Goal: Task Accomplishment & Management: Manage account settings

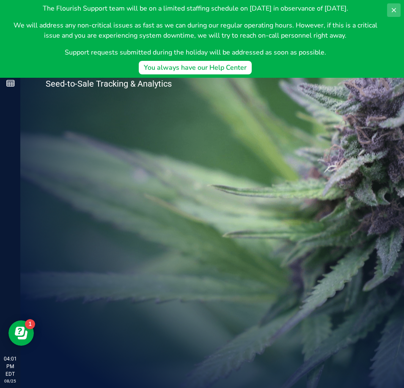
click at [398, 9] on button at bounding box center [394, 10] width 14 height 14
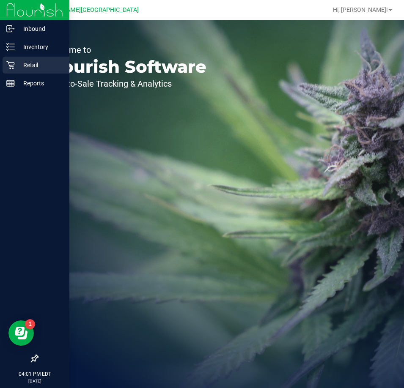
click at [13, 64] on icon at bounding box center [10, 65] width 8 height 8
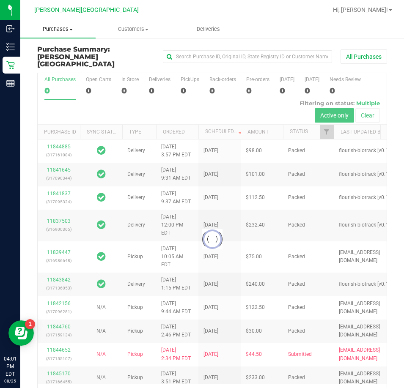
click at [63, 27] on span "Purchases" at bounding box center [57, 29] width 75 height 8
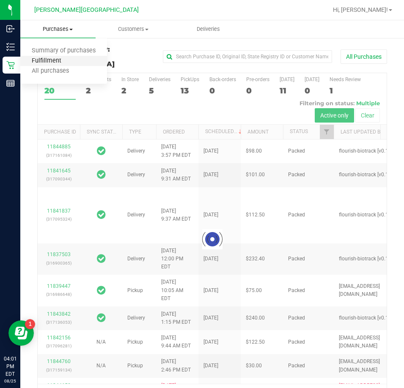
click at [66, 60] on span "Fulfillment" at bounding box center [46, 61] width 52 height 7
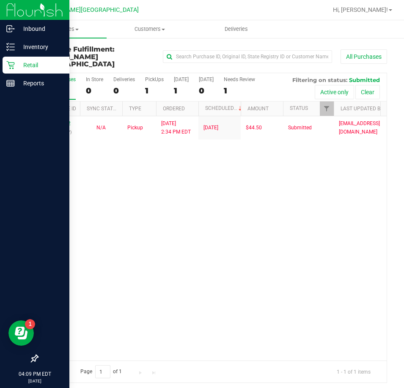
click at [11, 68] on icon at bounding box center [10, 65] width 8 height 8
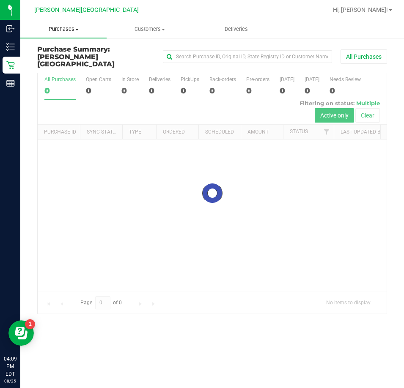
click at [71, 30] on span "Purchases" at bounding box center [63, 29] width 86 height 8
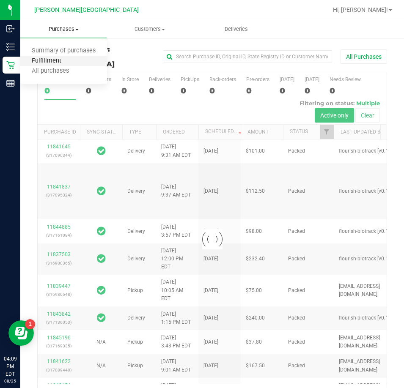
click at [58, 58] on span "Fulfillment" at bounding box center [46, 61] width 52 height 7
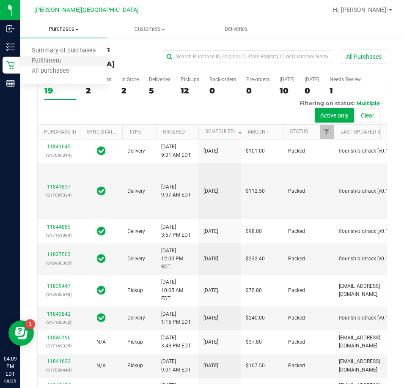
click at [72, 60] on li "Fulfillment" at bounding box center [63, 61] width 87 height 10
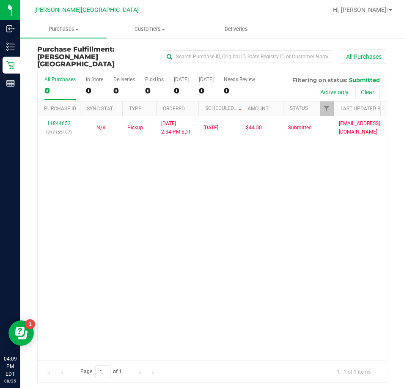
click at [146, 9] on div "[PERSON_NAME][GEOGRAPHIC_DATA]" at bounding box center [87, 9] width 124 height 13
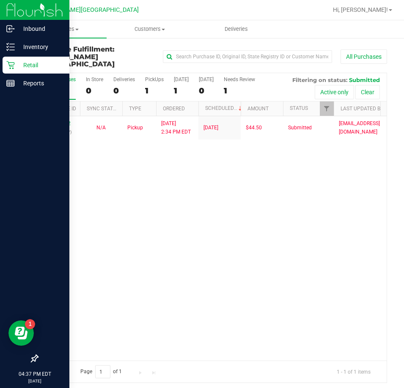
click at [8, 61] on icon at bounding box center [10, 65] width 8 height 8
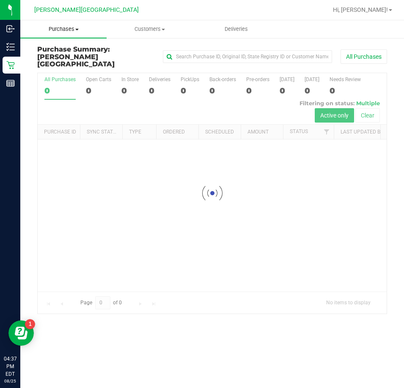
click at [78, 30] on span at bounding box center [76, 30] width 3 height 2
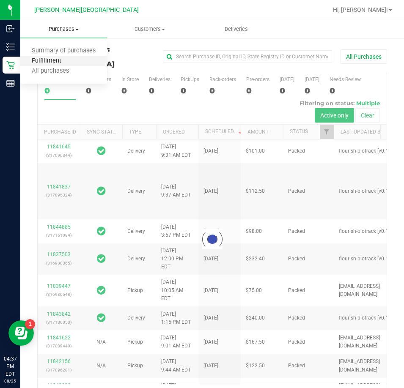
click at [69, 59] on span "Fulfillment" at bounding box center [46, 61] width 52 height 7
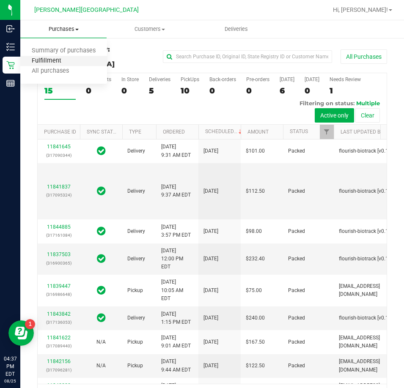
click at [69, 59] on span "Fulfillment" at bounding box center [46, 61] width 52 height 7
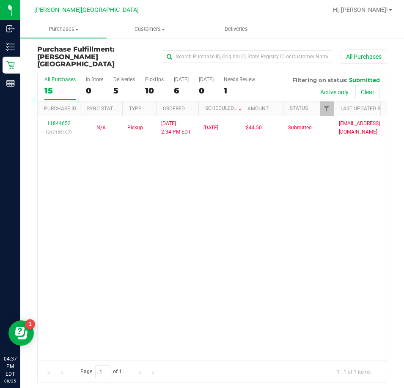
click at [27, 71] on div "Purchase Fulfillment: [PERSON_NAME][GEOGRAPHIC_DATA] All Purchases All Purchase…" at bounding box center [212, 214] width 384 height 354
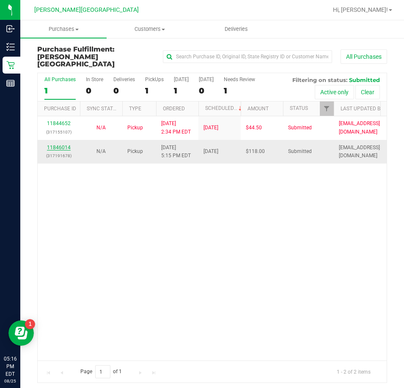
click at [64, 145] on link "11846014" at bounding box center [59, 148] width 24 height 6
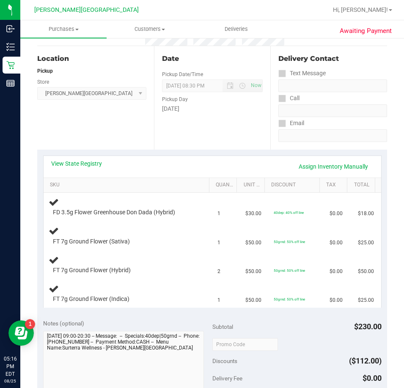
scroll to position [85, 0]
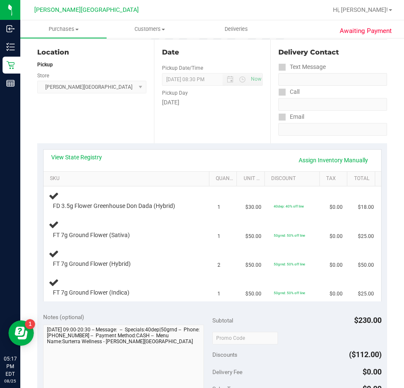
click at [142, 159] on div "View State Registry Assign Inventory Manually" at bounding box center [212, 160] width 322 height 14
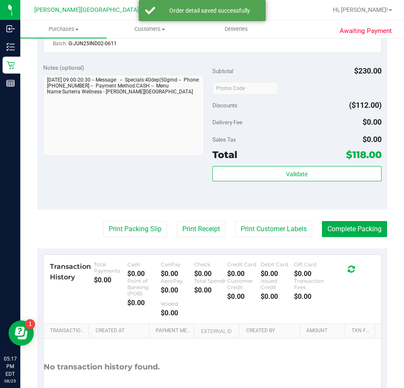
scroll to position [465, 0]
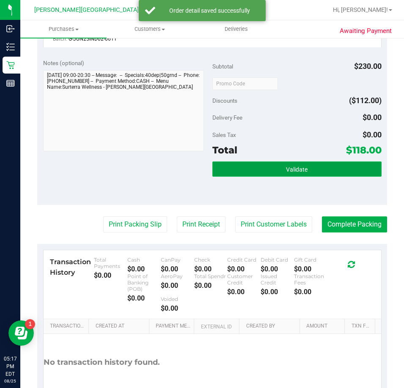
click at [236, 176] on button "Validate" at bounding box center [296, 169] width 169 height 15
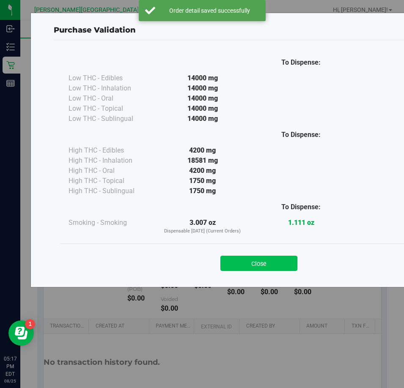
click at [253, 261] on button "Close" at bounding box center [258, 263] width 77 height 15
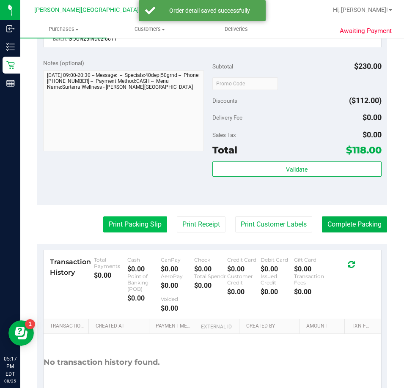
click at [132, 223] on button "Print Packing Slip" at bounding box center [135, 225] width 64 height 16
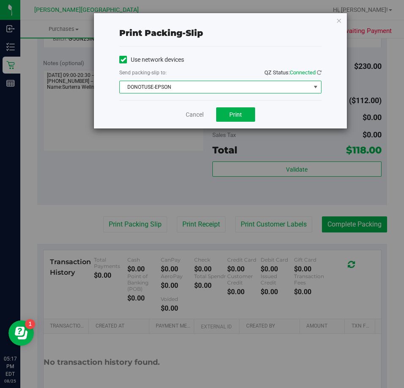
click at [201, 85] on span "DONOTUSE-EPSON" at bounding box center [215, 87] width 191 height 12
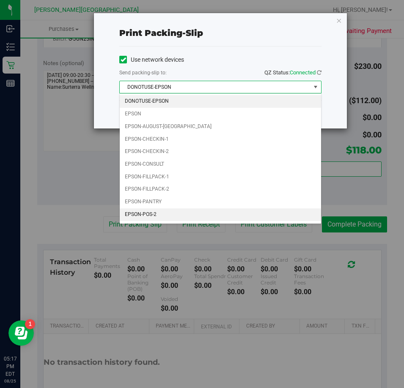
scroll to position [24, 0]
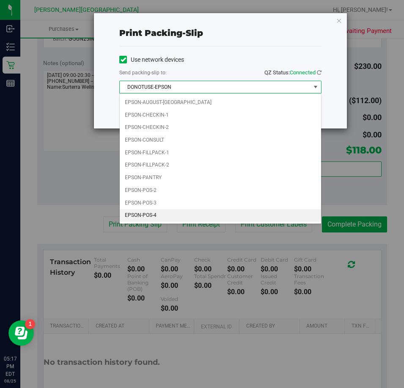
click at [153, 214] on li "EPSON-POS-4" at bounding box center [220, 215] width 201 height 13
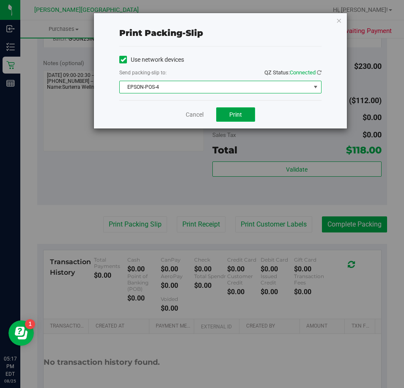
click at [241, 117] on span "Print" at bounding box center [235, 114] width 13 height 7
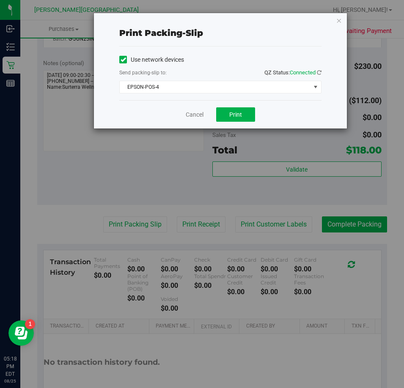
click at [338, 22] on icon "button" at bounding box center [339, 20] width 6 height 10
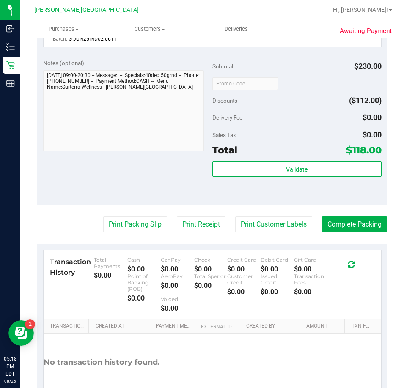
click at [312, 161] on div "Subtotal $230.00 Discounts ($112.00) Delivery Fee $0.00 Sales Tax $0.00 Total $…" at bounding box center [296, 129] width 169 height 141
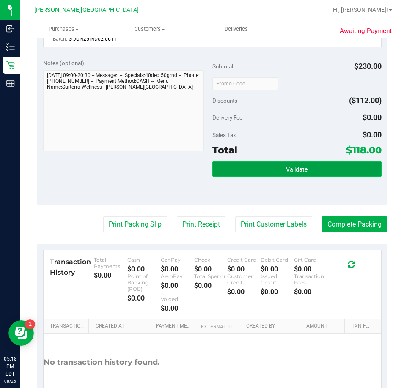
click at [311, 168] on button "Validate" at bounding box center [296, 169] width 169 height 15
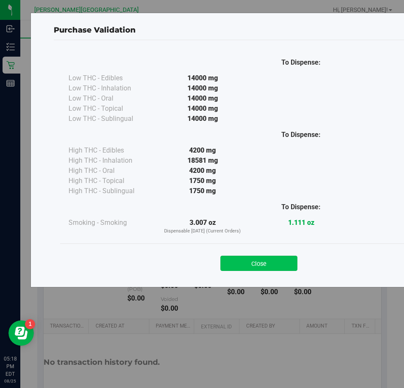
click at [242, 264] on button "Close" at bounding box center [258, 263] width 77 height 15
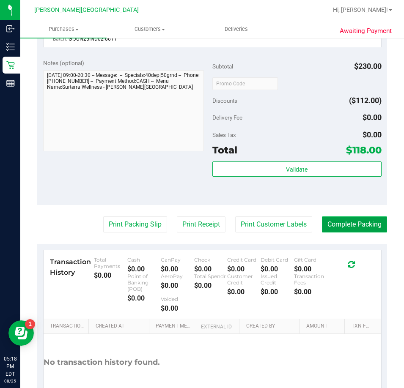
click at [343, 224] on button "Complete Packing" at bounding box center [354, 225] width 65 height 16
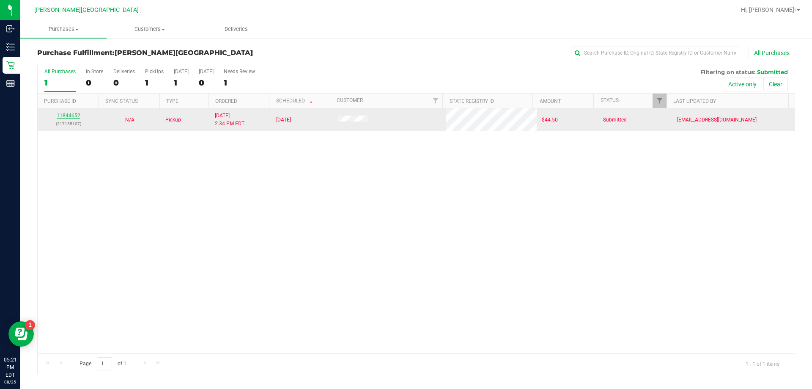
click at [58, 113] on link "11844652" at bounding box center [69, 116] width 24 height 6
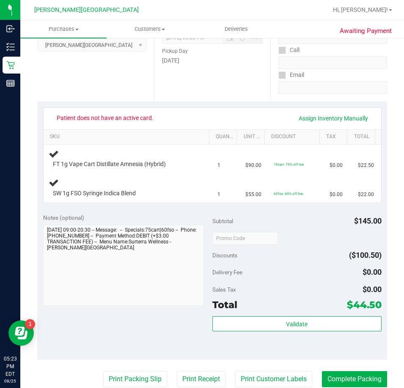
scroll to position [127, 0]
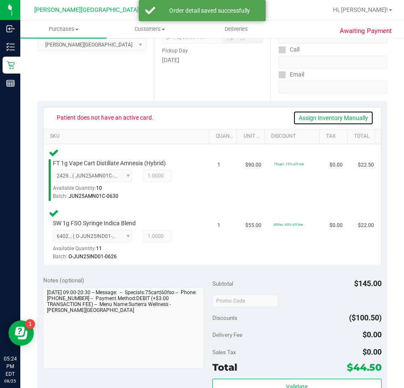
click at [301, 121] on link "Assign Inventory Manually" at bounding box center [333, 118] width 80 height 14
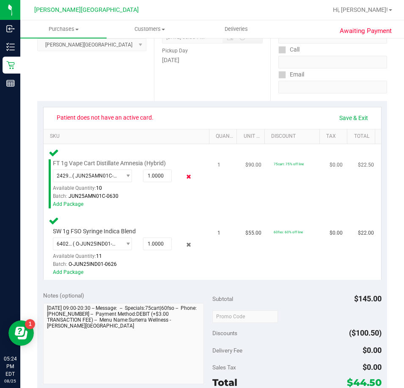
click at [186, 175] on icon at bounding box center [188, 177] width 9 height 10
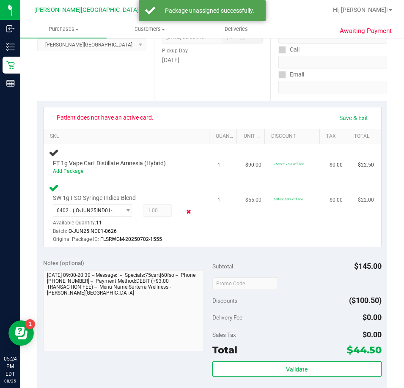
click at [185, 210] on icon at bounding box center [188, 212] width 9 height 10
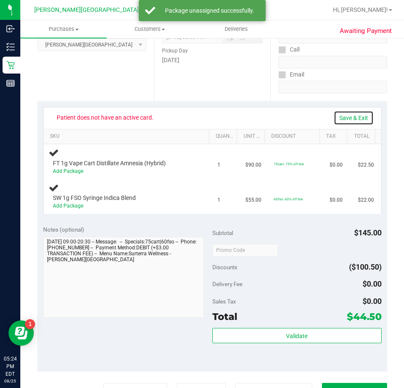
click at [348, 112] on link "Save & Exit" at bounding box center [354, 118] width 40 height 14
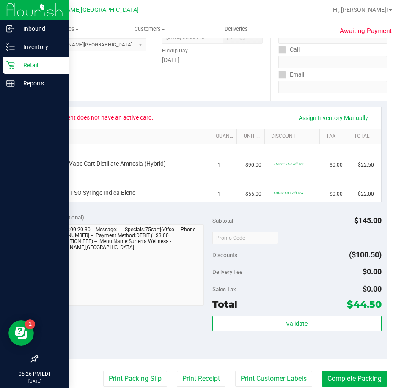
click at [11, 65] on icon at bounding box center [10, 65] width 8 height 8
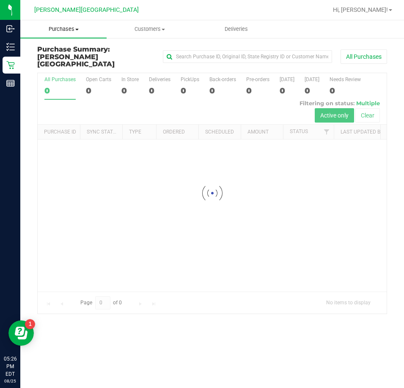
click at [69, 27] on span "Purchases" at bounding box center [63, 29] width 86 height 8
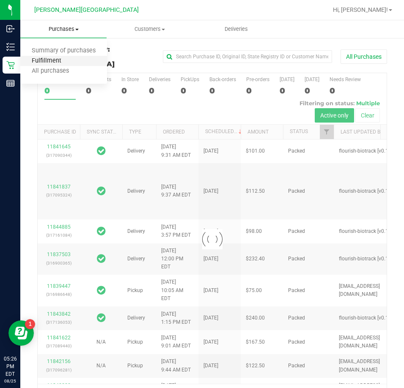
click at [60, 58] on span "Fulfillment" at bounding box center [46, 61] width 52 height 7
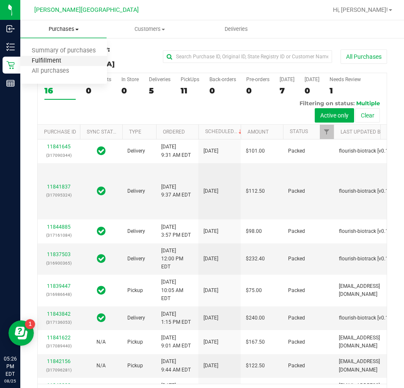
click at [66, 61] on span "Fulfillment" at bounding box center [46, 61] width 52 height 7
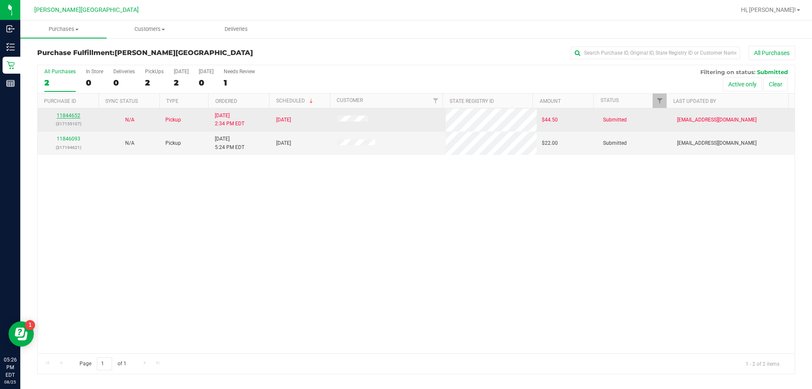
click at [65, 115] on link "11844652" at bounding box center [69, 116] width 24 height 6
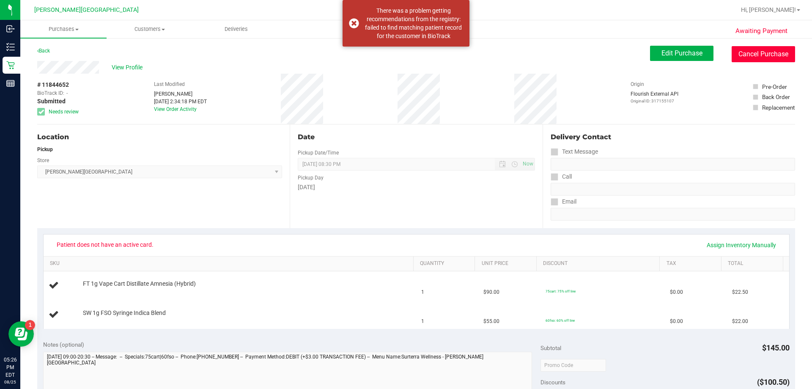
click at [404, 47] on button "Cancel Purchase" at bounding box center [763, 54] width 63 height 16
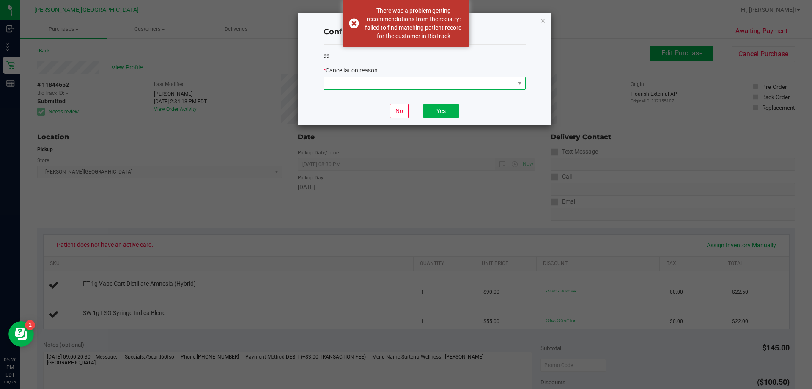
click at [404, 85] on span at bounding box center [419, 83] width 191 height 12
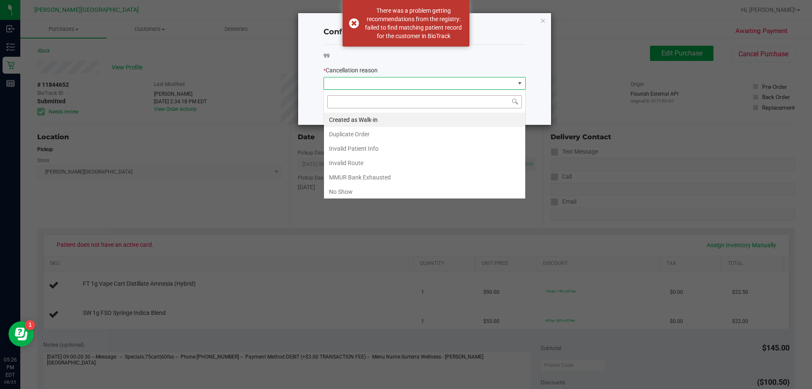
scroll to position [13, 202]
click at [355, 187] on li "No Show" at bounding box center [424, 191] width 201 height 14
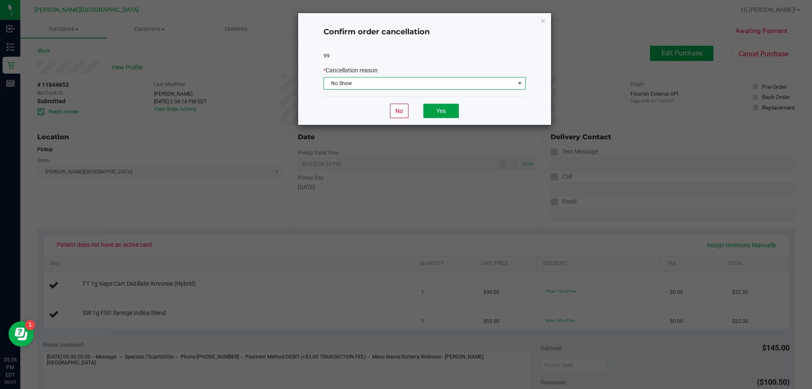
click at [404, 105] on button "Yes" at bounding box center [441, 111] width 36 height 14
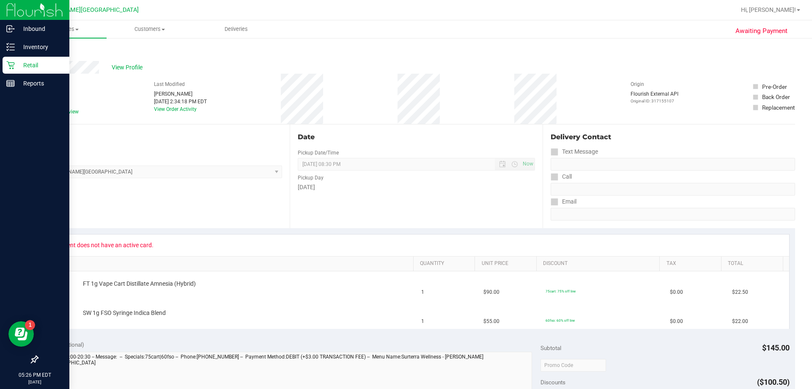
click at [13, 58] on div "Retail" at bounding box center [36, 65] width 67 height 17
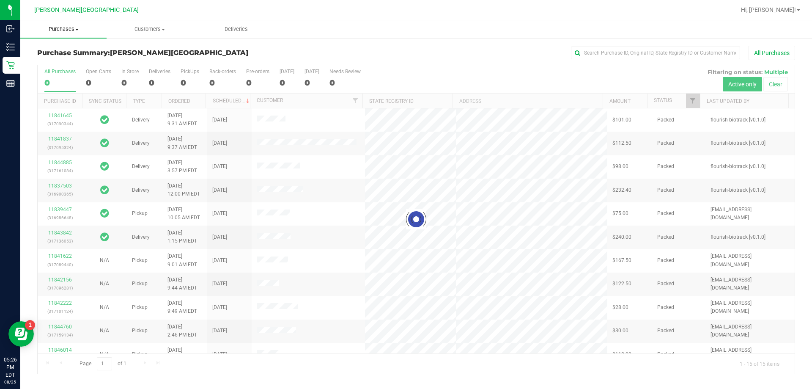
click at [53, 25] on uib-tab-heading "Purchases Summary of purchases Fulfillment All purchases" at bounding box center [63, 29] width 86 height 18
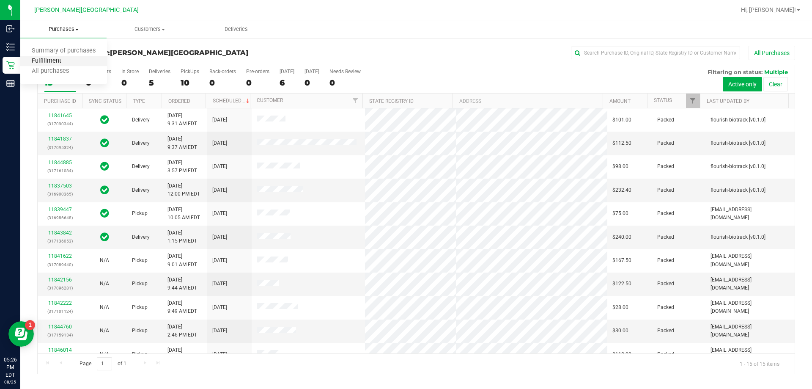
click at [53, 58] on span "Fulfillment" at bounding box center [46, 61] width 52 height 7
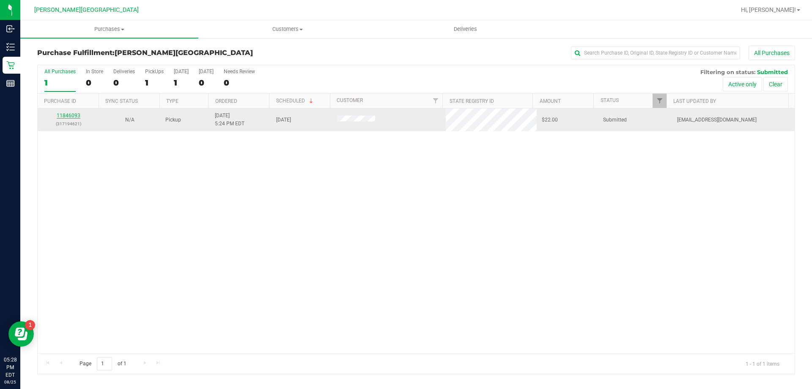
click at [69, 118] on link "11846093" at bounding box center [69, 116] width 24 height 6
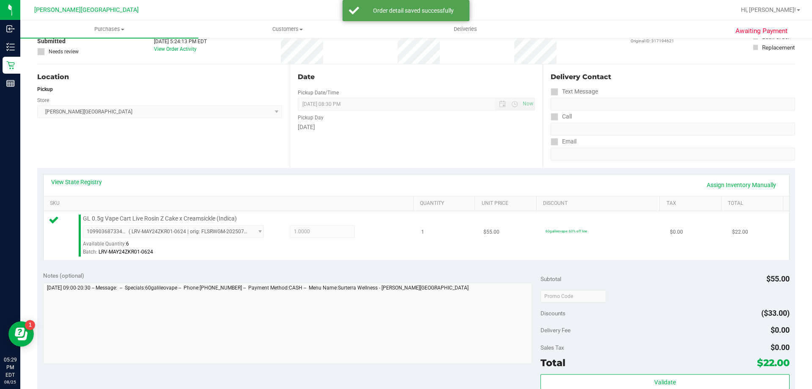
scroll to position [212, 0]
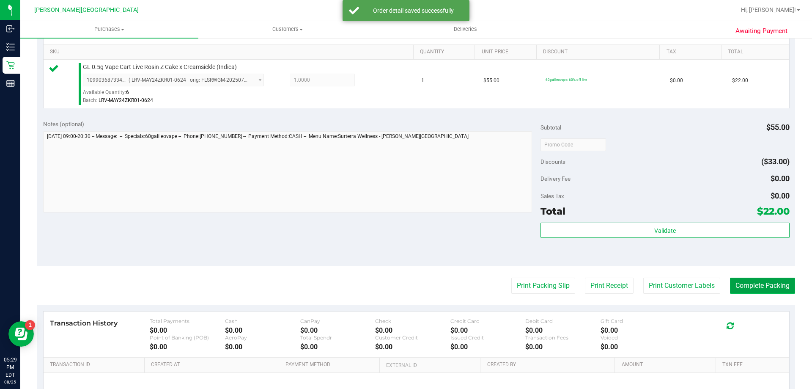
click at [404, 290] on button "Complete Packing" at bounding box center [762, 286] width 65 height 16
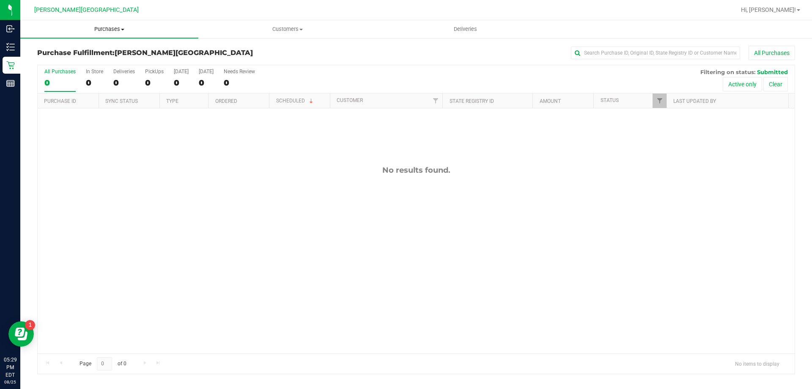
click at [113, 33] on uib-tab-heading "Purchases Summary of purchases Fulfillment All purchases" at bounding box center [109, 29] width 178 height 18
click at [65, 74] on span "All purchases" at bounding box center [50, 71] width 60 height 7
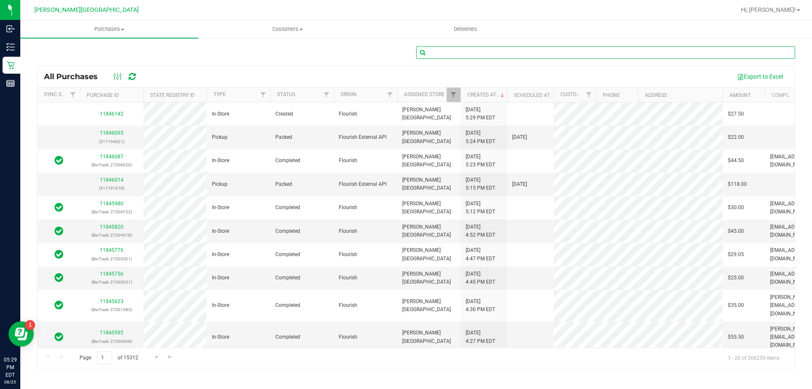
click at [404, 54] on input "text" at bounding box center [605, 52] width 379 height 13
click at [107, 132] on link "11846093" at bounding box center [112, 133] width 24 height 6
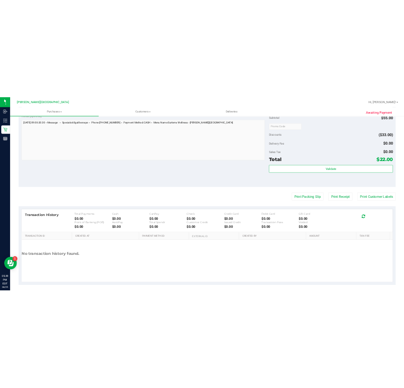
scroll to position [296, 0]
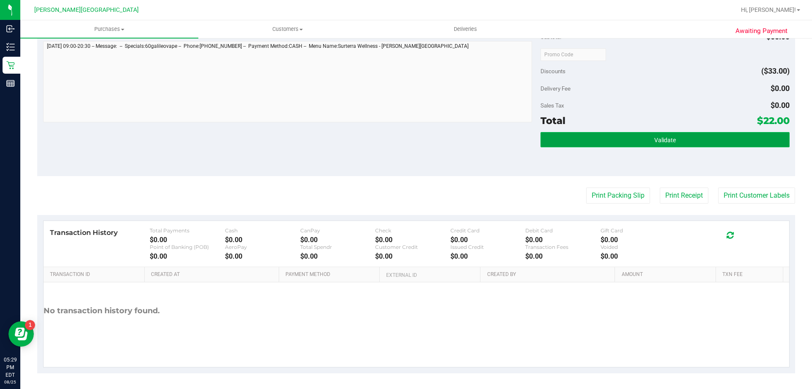
click at [404, 142] on button "Validate" at bounding box center [665, 139] width 249 height 15
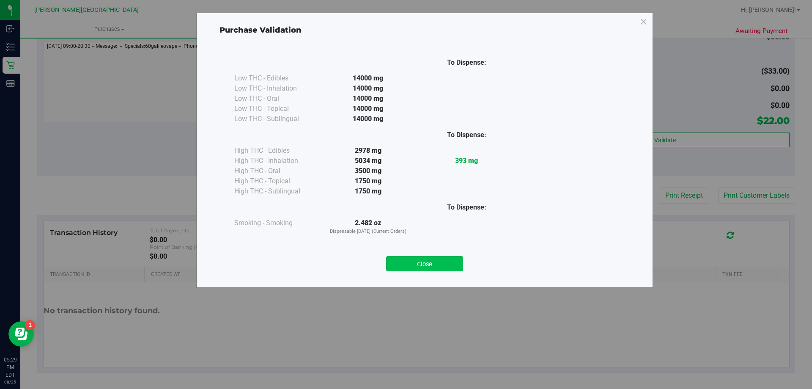
click at [404, 259] on button "Close" at bounding box center [424, 263] width 77 height 15
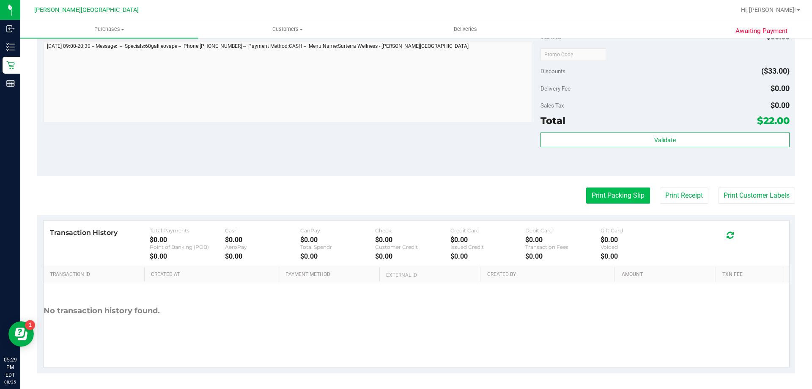
click at [404, 197] on button "Print Packing Slip" at bounding box center [618, 195] width 64 height 16
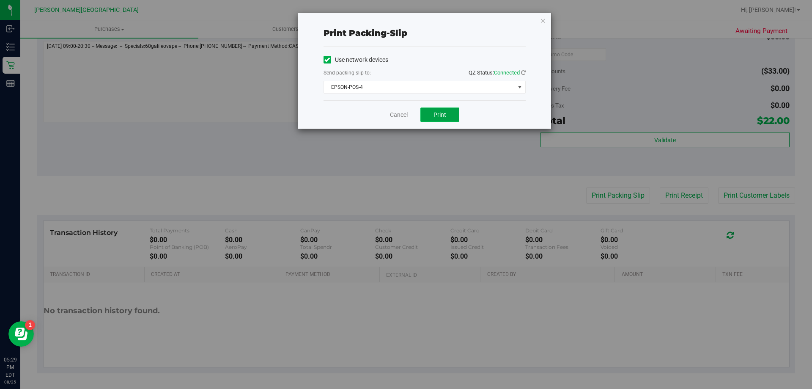
click at [404, 112] on span "Print" at bounding box center [440, 114] width 13 height 7
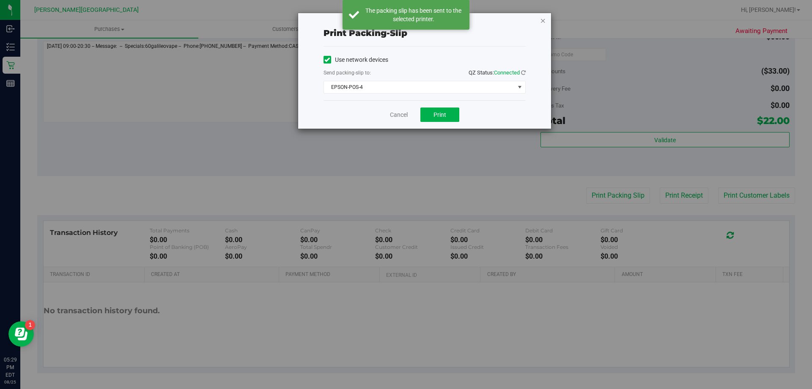
click at [404, 21] on icon "button" at bounding box center [543, 20] width 6 height 10
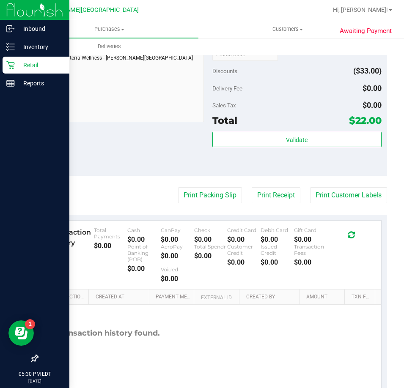
click at [3, 64] on div "Retail" at bounding box center [36, 65] width 67 height 17
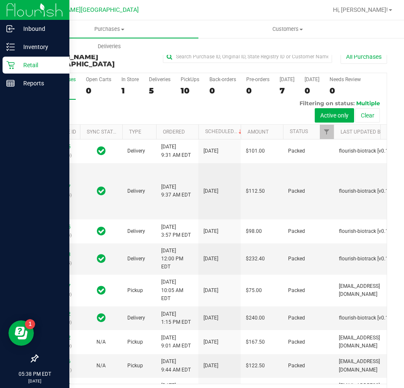
click at [11, 69] on icon at bounding box center [10, 65] width 8 height 8
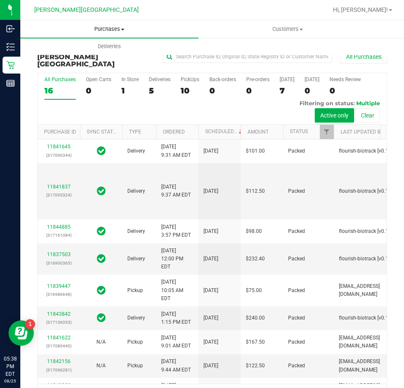
click at [111, 27] on span "Purchases" at bounding box center [109, 29] width 178 height 8
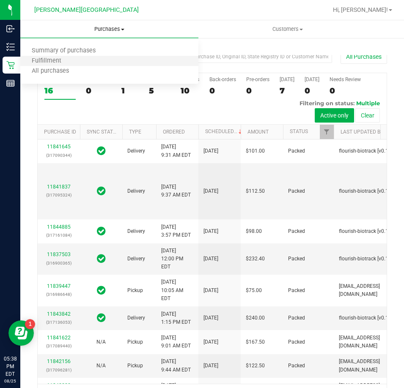
click at [88, 64] on li "Fulfillment" at bounding box center [109, 61] width 178 height 10
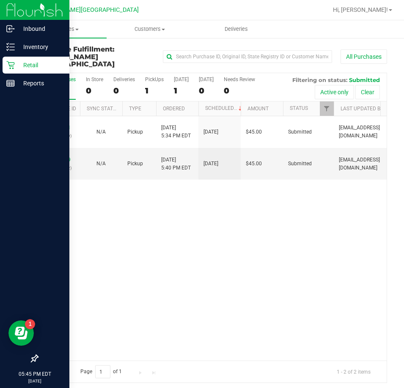
click at [11, 66] on icon at bounding box center [10, 65] width 8 height 8
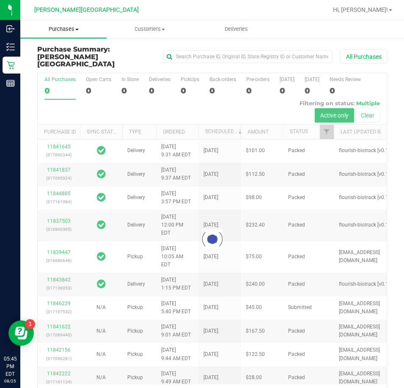
click at [72, 28] on span "Purchases" at bounding box center [63, 29] width 86 height 8
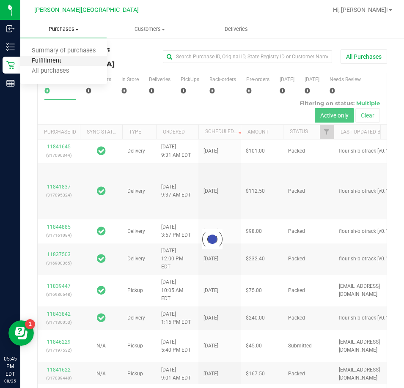
click at [50, 63] on span "Fulfillment" at bounding box center [46, 61] width 52 height 7
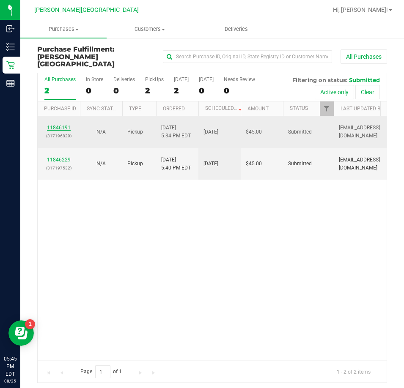
click at [63, 125] on link "11846191" at bounding box center [59, 128] width 24 height 6
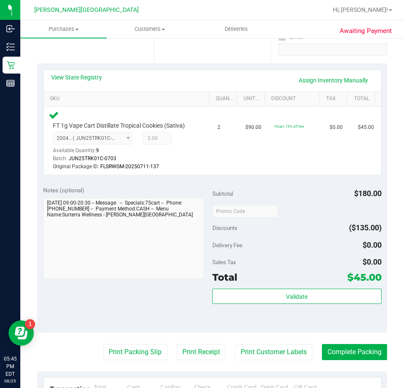
scroll to position [169, 0]
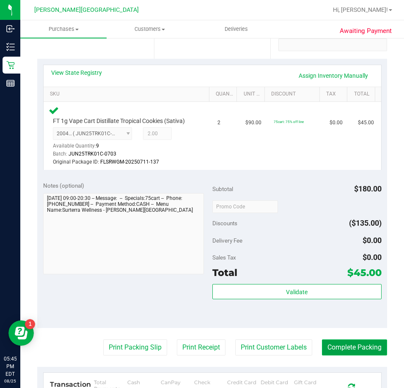
click at [335, 347] on button "Complete Packing" at bounding box center [354, 348] width 65 height 16
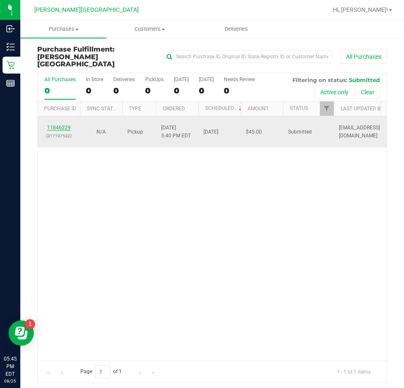
click at [61, 125] on link "11846229" at bounding box center [59, 128] width 24 height 6
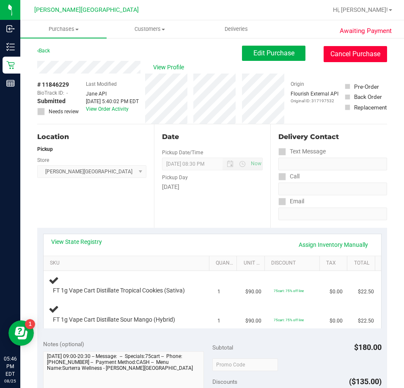
click at [336, 55] on button "Cancel Purchase" at bounding box center [355, 54] width 63 height 16
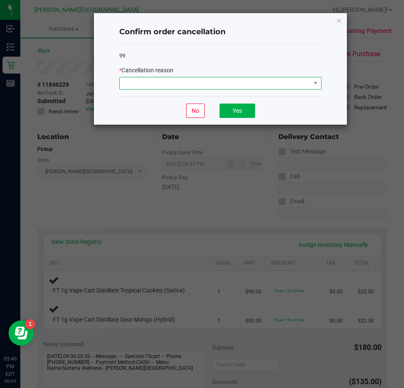
click at [254, 83] on span at bounding box center [215, 83] width 191 height 12
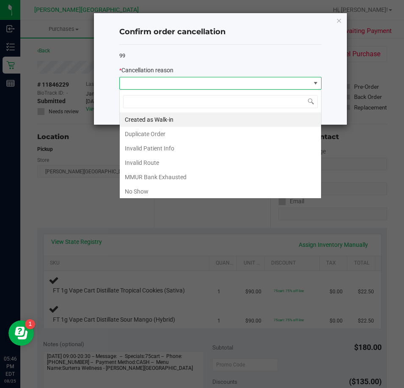
scroll to position [13, 202]
click at [170, 191] on li "No Show" at bounding box center [220, 191] width 201 height 14
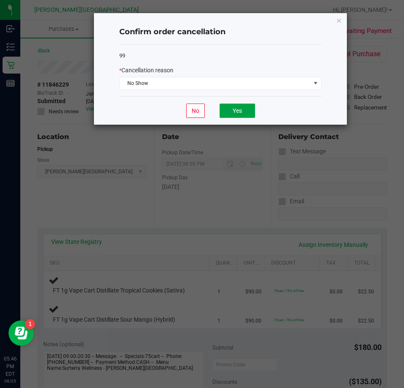
click at [224, 117] on button "Yes" at bounding box center [238, 111] width 36 height 14
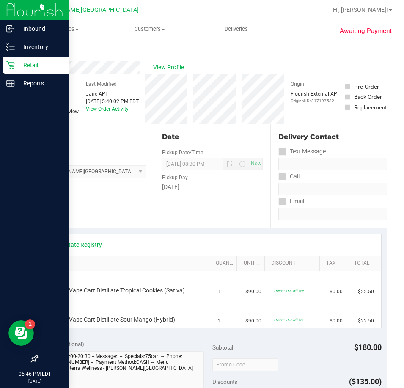
click at [12, 60] on div "Retail" at bounding box center [36, 65] width 67 height 17
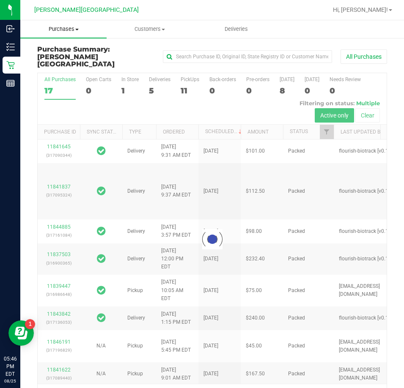
click at [60, 31] on span "Purchases" at bounding box center [63, 29] width 86 height 8
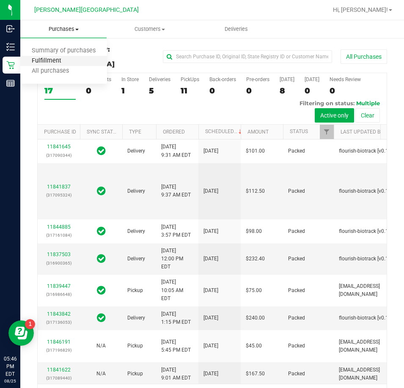
click at [55, 58] on span "Fulfillment" at bounding box center [46, 61] width 52 height 7
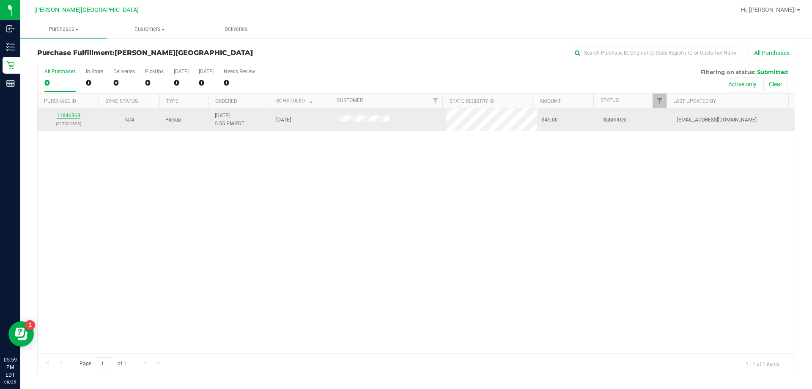
click at [75, 115] on link "11846363" at bounding box center [69, 116] width 24 height 6
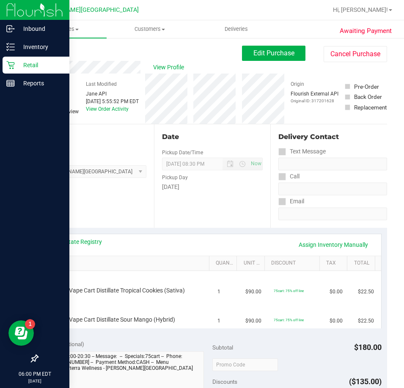
click at [18, 64] on p "Retail" at bounding box center [40, 65] width 51 height 10
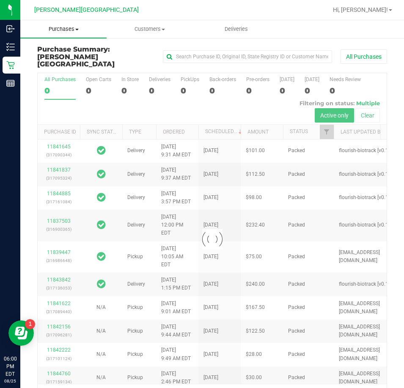
click at [73, 33] on span "Purchases" at bounding box center [63, 29] width 86 height 8
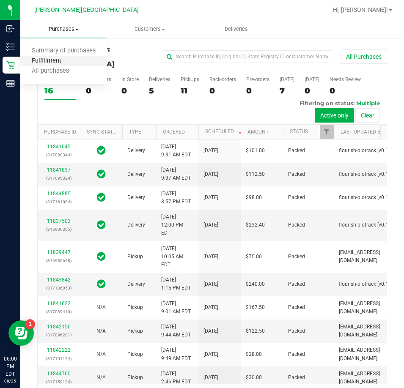
click at [56, 58] on span "Fulfillment" at bounding box center [46, 61] width 52 height 7
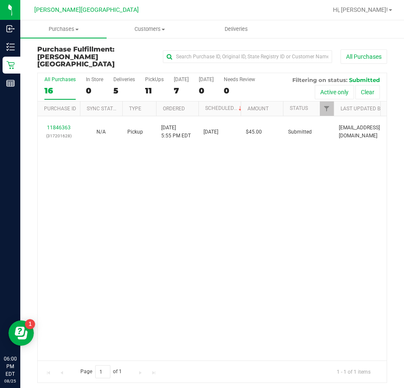
click at [61, 151] on div "11846363 (317201628) N/A Pickup [DATE] 5:55 PM EDT 8/25/2025 $45.00 Submitted […" at bounding box center [212, 238] width 349 height 245
